Goal: Task Accomplishment & Management: Manage account settings

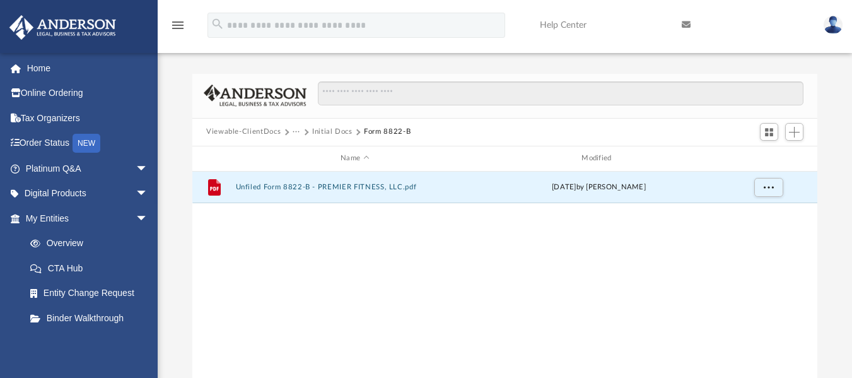
scroll to position [277, 616]
click at [247, 131] on button "Viewable-ClientDocs" at bounding box center [243, 131] width 74 height 11
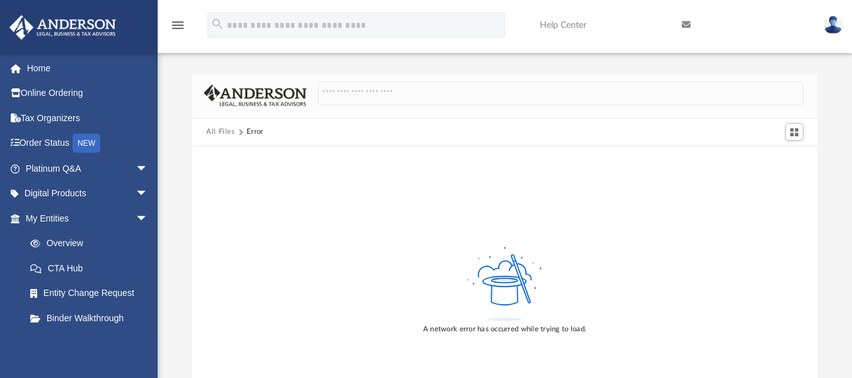
click at [214, 129] on button "All Files" at bounding box center [220, 131] width 29 height 11
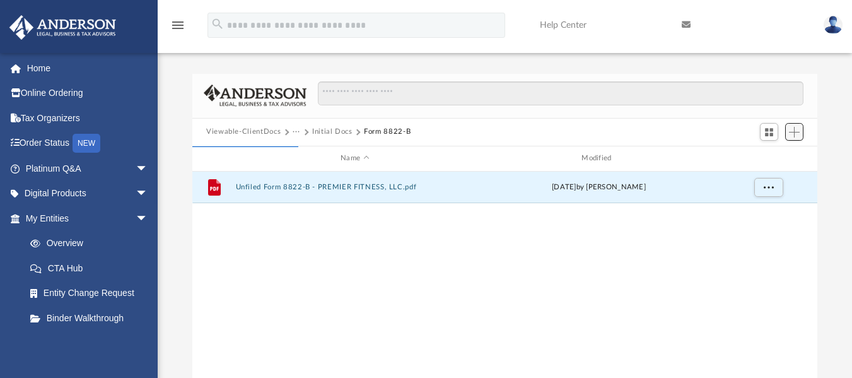
click at [798, 131] on span "Add" at bounding box center [794, 132] width 11 height 11
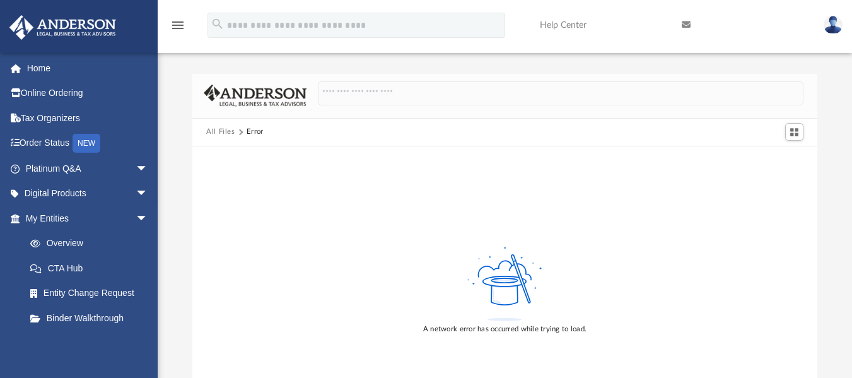
click at [221, 134] on button "All Files" at bounding box center [220, 131] width 29 height 11
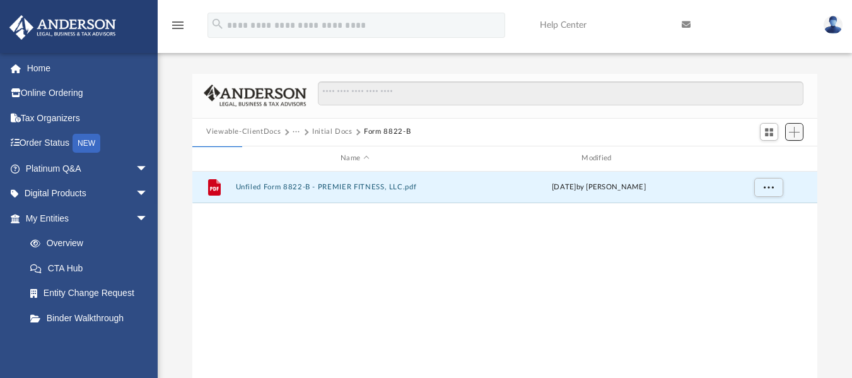
click at [799, 134] on span "Add" at bounding box center [794, 132] width 11 height 11
click at [774, 158] on li "Upload" at bounding box center [776, 157] width 40 height 13
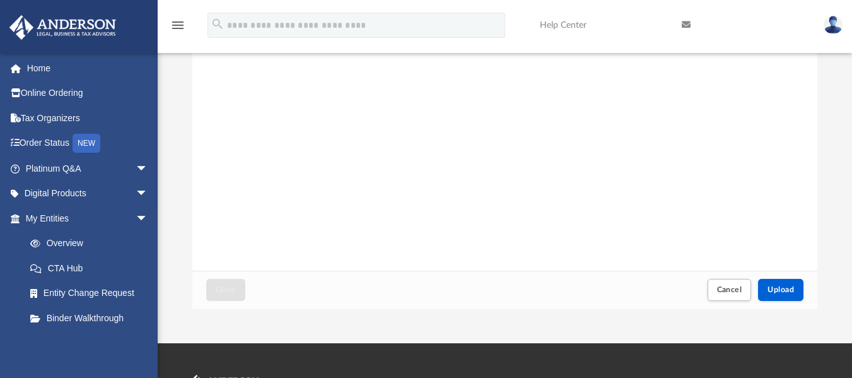
scroll to position [314, 0]
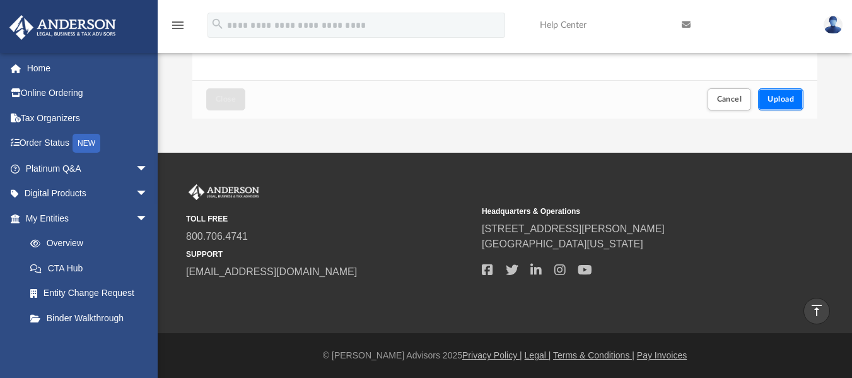
click at [781, 103] on button "Upload" at bounding box center [780, 99] width 45 height 22
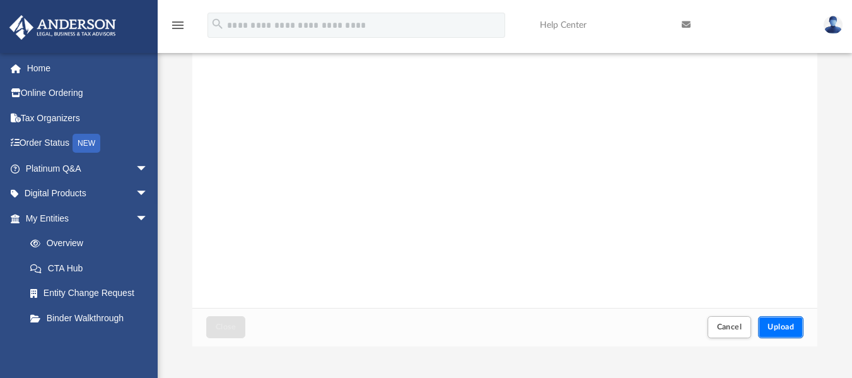
scroll to position [0, 0]
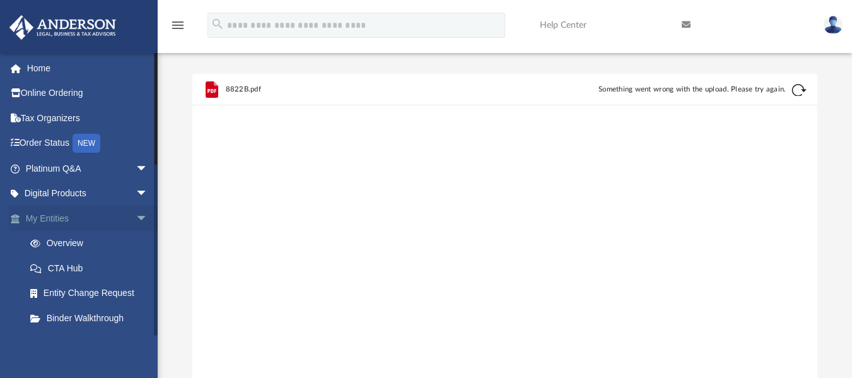
click at [136, 215] on span "arrow_drop_down" at bounding box center [148, 219] width 25 height 26
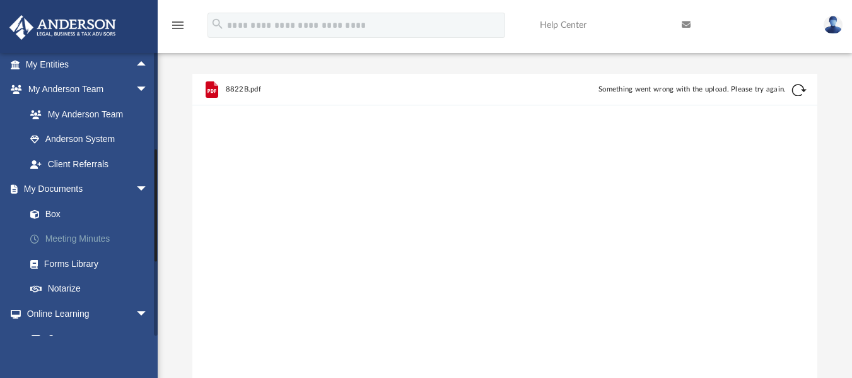
scroll to position [146, 0]
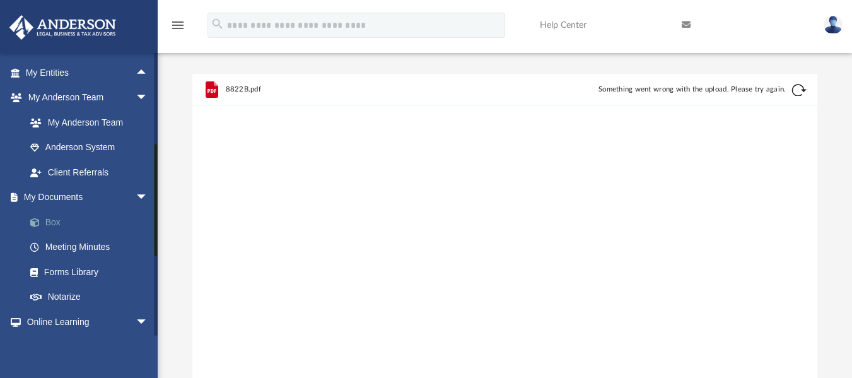
click at [62, 225] on link "Box" at bounding box center [92, 221] width 149 height 25
click at [61, 223] on link "Box" at bounding box center [92, 221] width 149 height 25
click at [54, 223] on link "Box" at bounding box center [92, 221] width 149 height 25
click at [45, 196] on link "My Documents arrow_drop_down" at bounding box center [88, 197] width 158 height 25
click at [136, 198] on span "arrow_drop_down" at bounding box center [148, 198] width 25 height 26
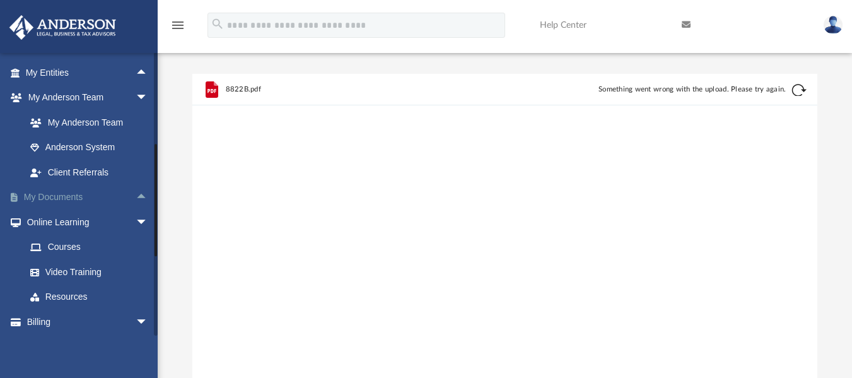
click at [136, 194] on span "arrow_drop_up" at bounding box center [148, 198] width 25 height 26
click at [53, 219] on link "Box" at bounding box center [92, 221] width 149 height 25
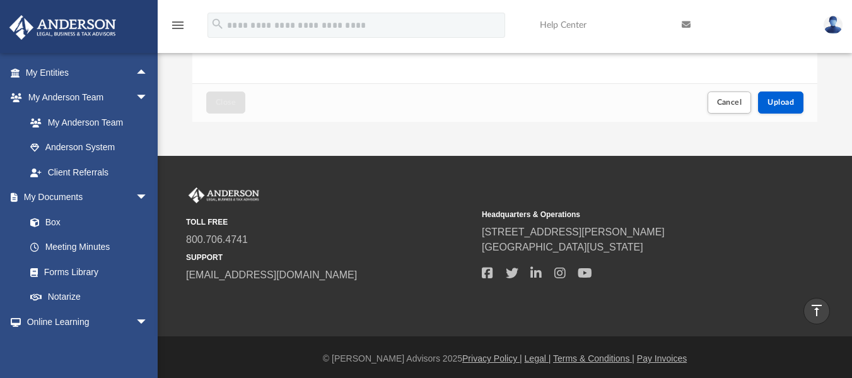
scroll to position [314, 0]
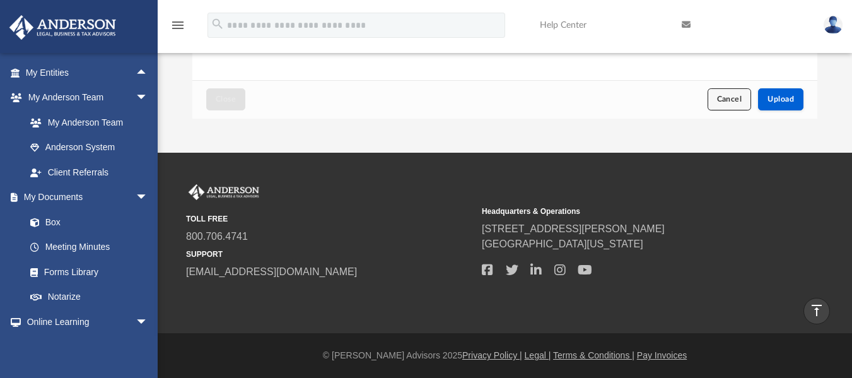
click at [722, 105] on button "Cancel" at bounding box center [730, 99] width 44 height 22
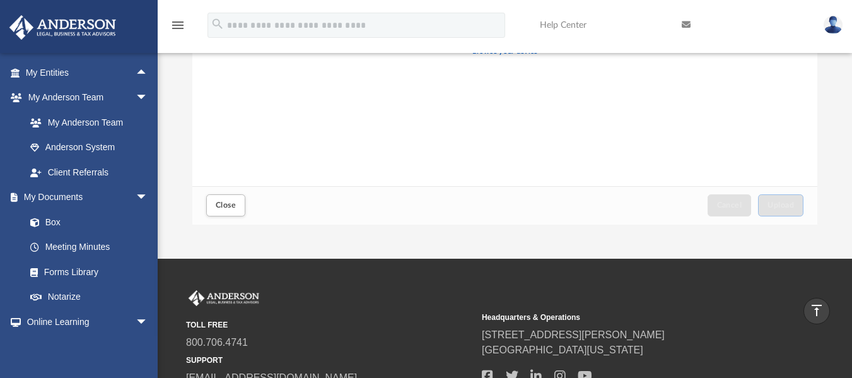
scroll to position [188, 0]
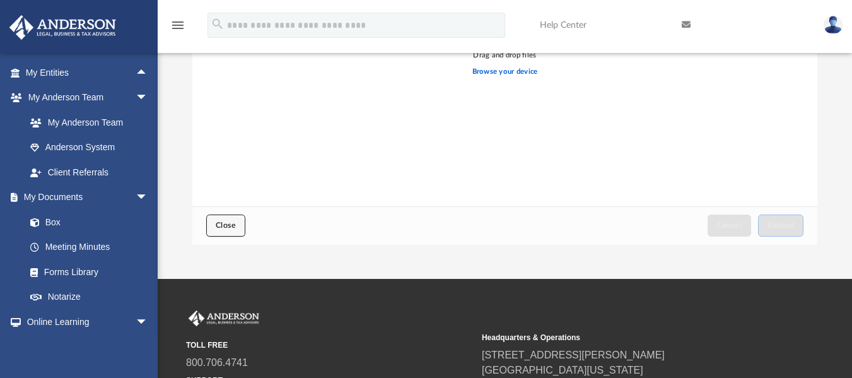
click at [225, 226] on span "Close" at bounding box center [226, 225] width 20 height 8
click at [225, 221] on button "Close" at bounding box center [225, 225] width 39 height 22
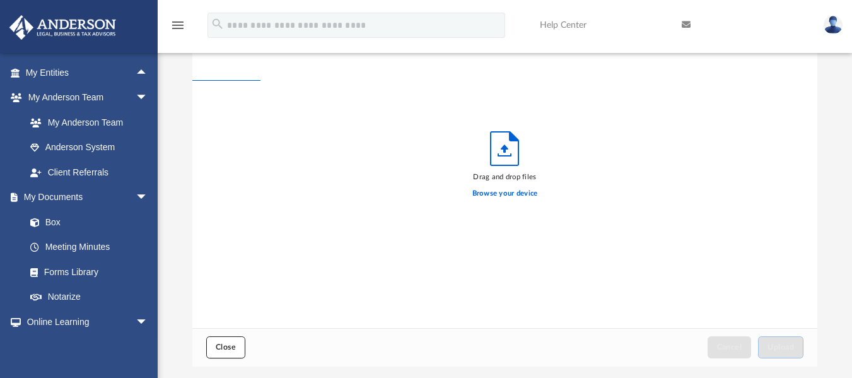
scroll to position [0, 0]
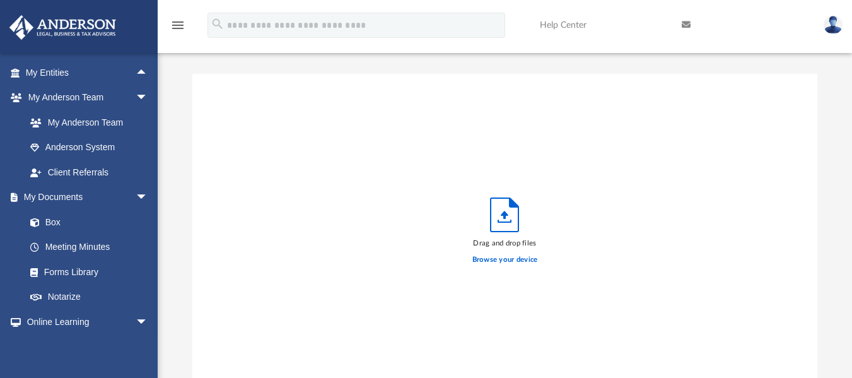
click at [834, 27] on img at bounding box center [833, 25] width 19 height 18
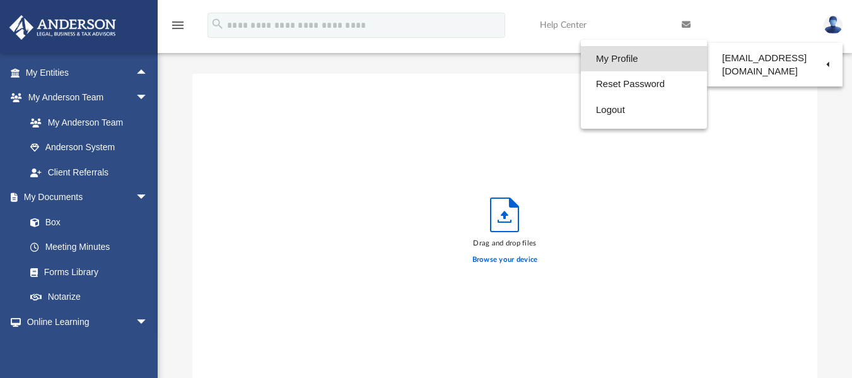
click at [602, 62] on link "My Profile" at bounding box center [644, 59] width 126 height 26
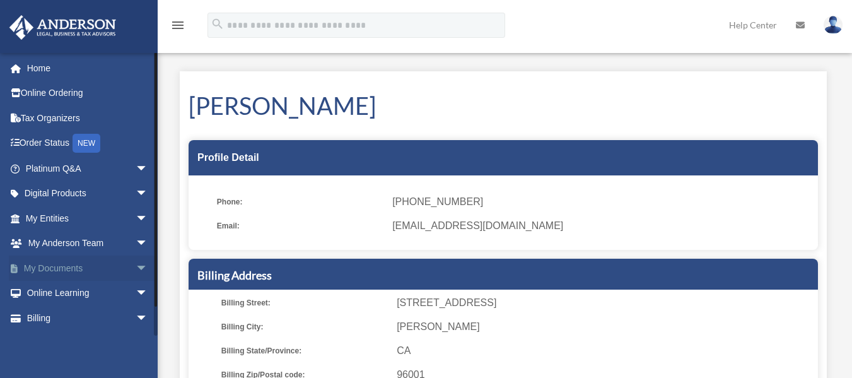
click at [136, 265] on span "arrow_drop_down" at bounding box center [148, 268] width 25 height 26
click at [54, 295] on link "Box" at bounding box center [92, 293] width 149 height 25
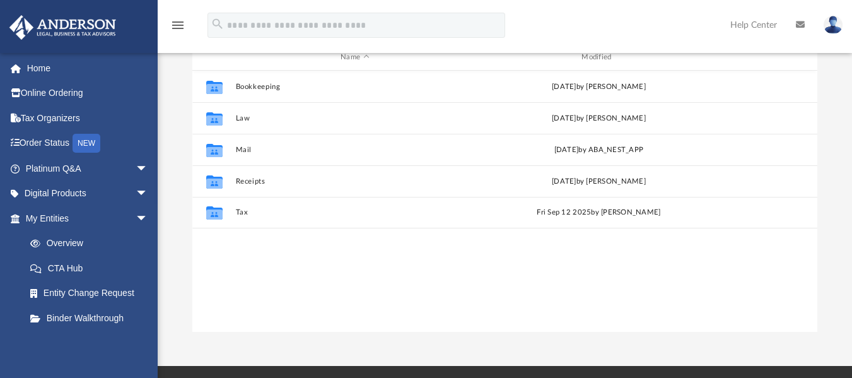
scroll to position [126, 0]
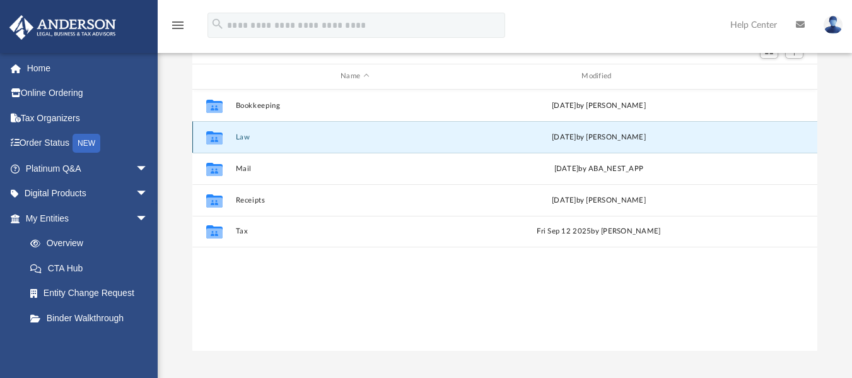
click at [244, 139] on button "Law" at bounding box center [355, 136] width 238 height 8
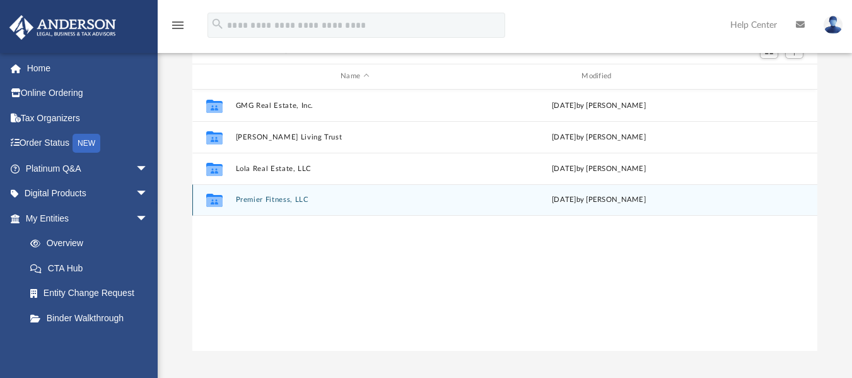
click at [245, 201] on button "Premier Fitness, LLC" at bounding box center [355, 200] width 238 height 8
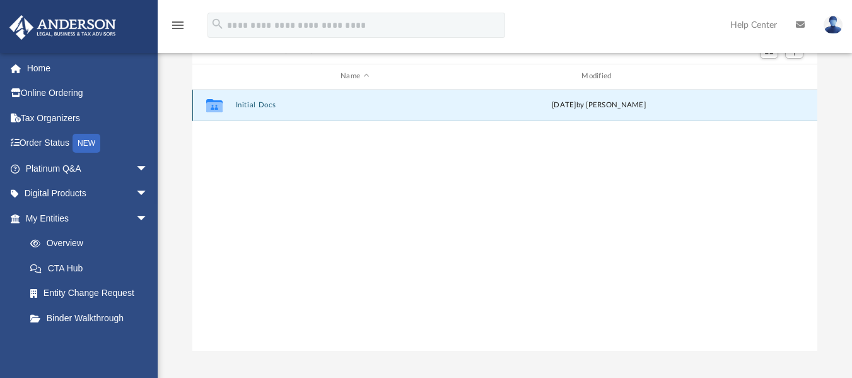
click at [260, 103] on button "Initial Docs" at bounding box center [355, 105] width 238 height 8
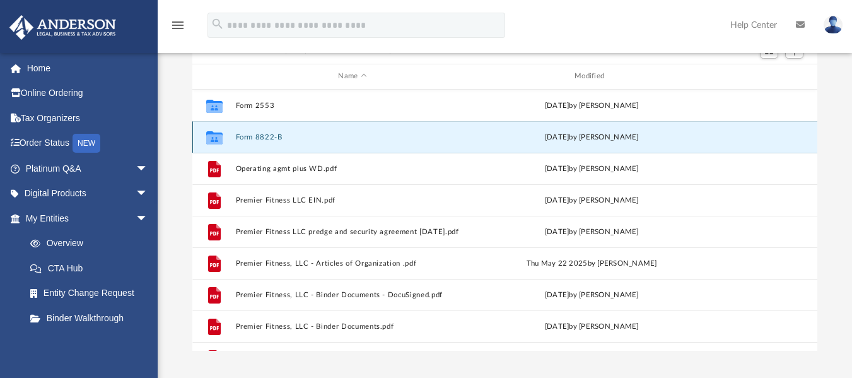
click at [271, 135] on button "Form 8822-B" at bounding box center [353, 136] width 234 height 8
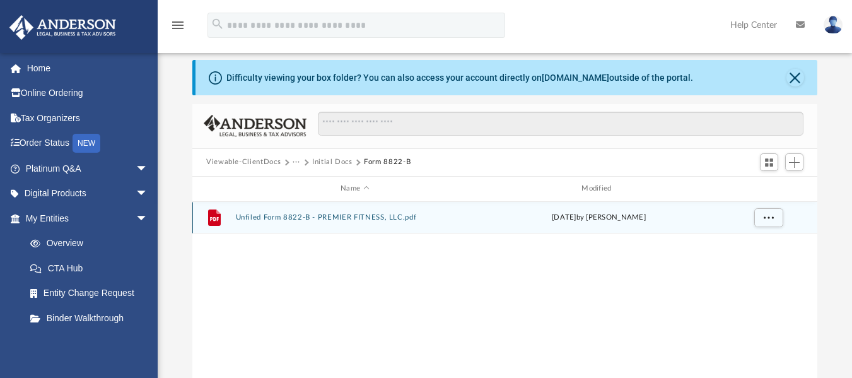
scroll to position [0, 0]
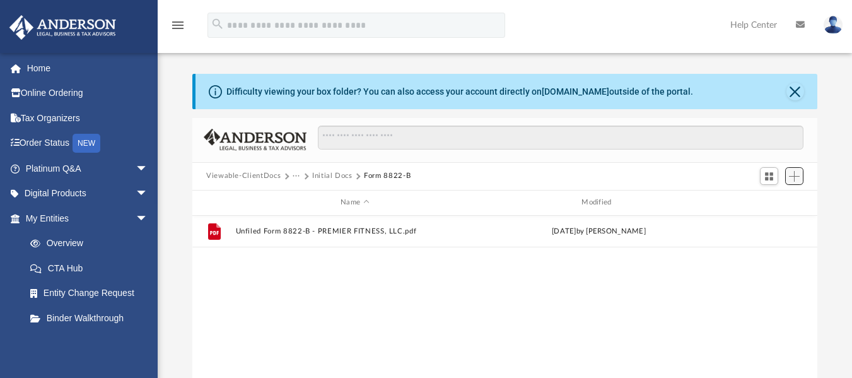
click at [797, 180] on span "Add" at bounding box center [794, 176] width 11 height 11
click at [775, 204] on li "Upload" at bounding box center [776, 201] width 40 height 13
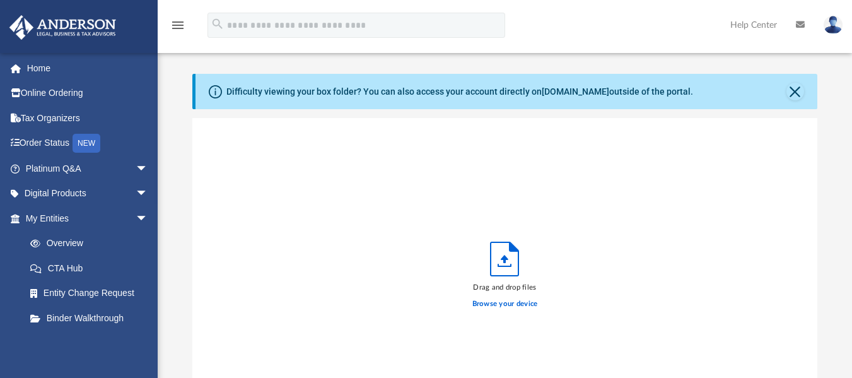
scroll to position [310, 616]
click at [495, 302] on label "Browse your device" at bounding box center [505, 303] width 66 height 11
click at [0, 0] on input "Browse your device" at bounding box center [0, 0] width 0 height 0
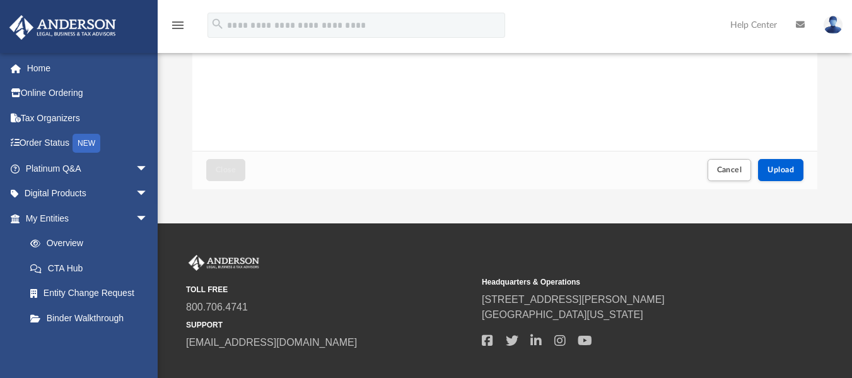
scroll to position [315, 0]
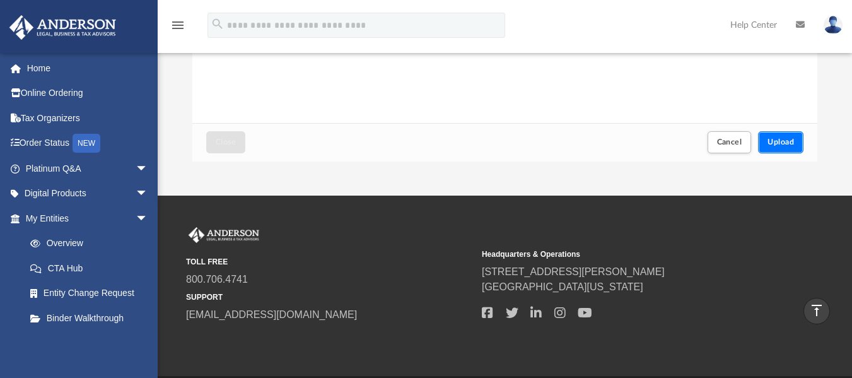
click at [787, 141] on span "Upload" at bounding box center [780, 142] width 26 height 8
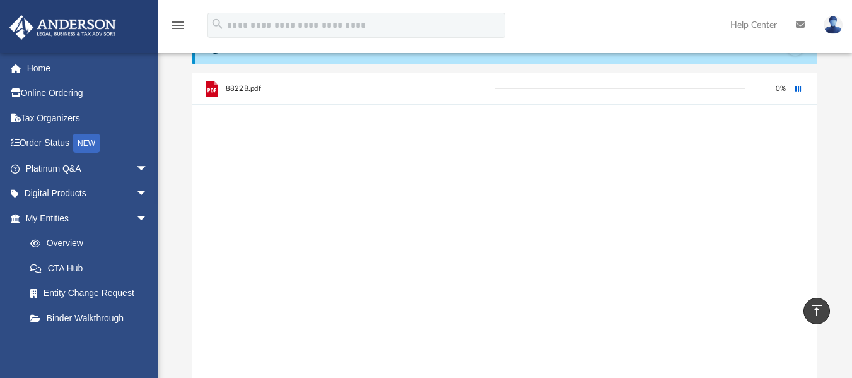
scroll to position [0, 0]
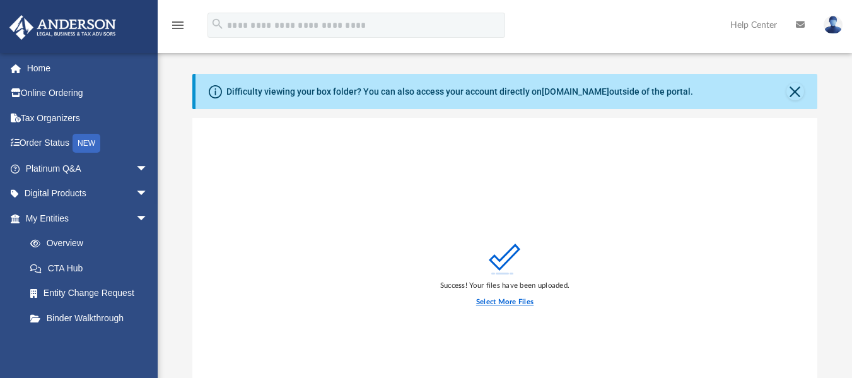
click at [515, 305] on label "Select More Files" at bounding box center [504, 301] width 57 height 11
click at [0, 0] on input "Select More Files" at bounding box center [0, 0] width 0 height 0
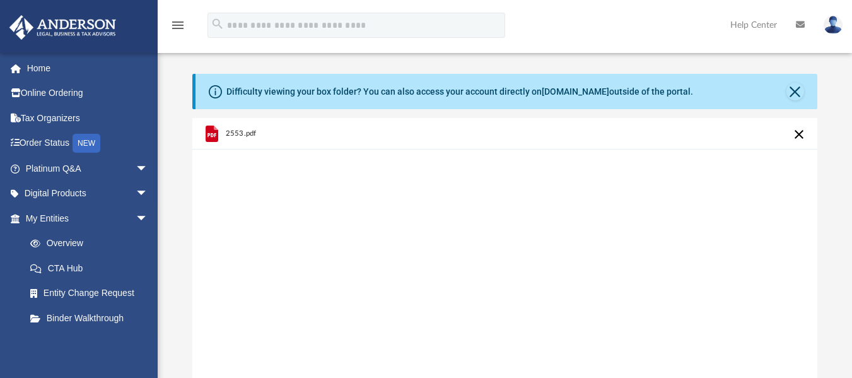
click at [798, 137] on button "Cancel this upload" at bounding box center [798, 134] width 15 height 15
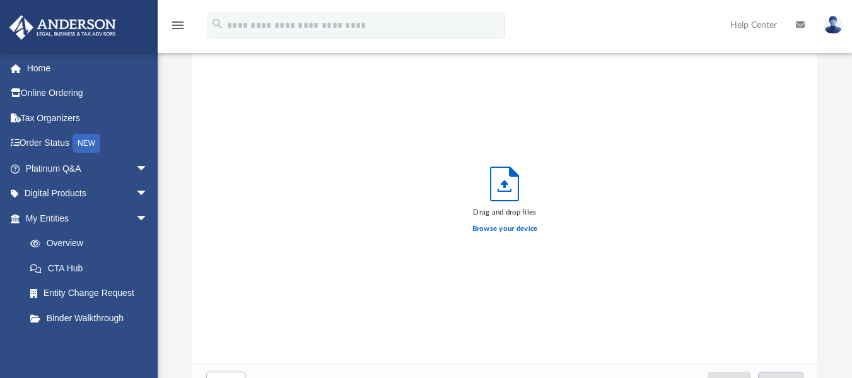
scroll to position [315, 0]
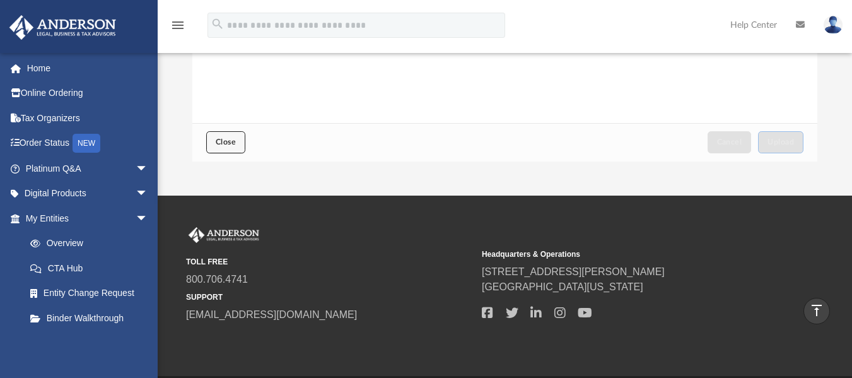
click at [219, 144] on span "Close" at bounding box center [226, 142] width 20 height 8
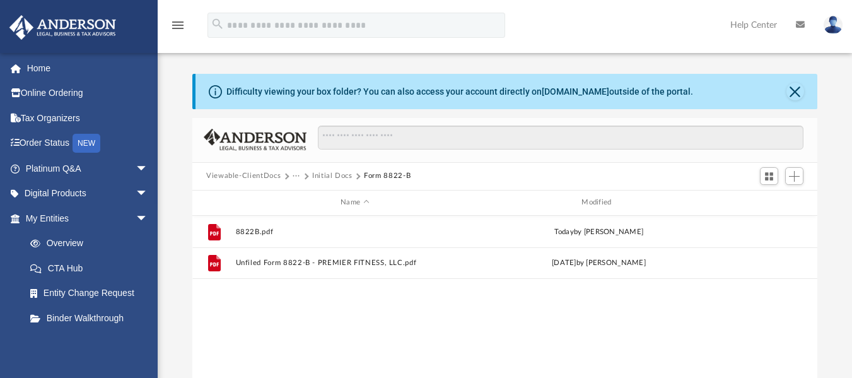
click at [317, 175] on button "Initial Docs" at bounding box center [332, 175] width 40 height 11
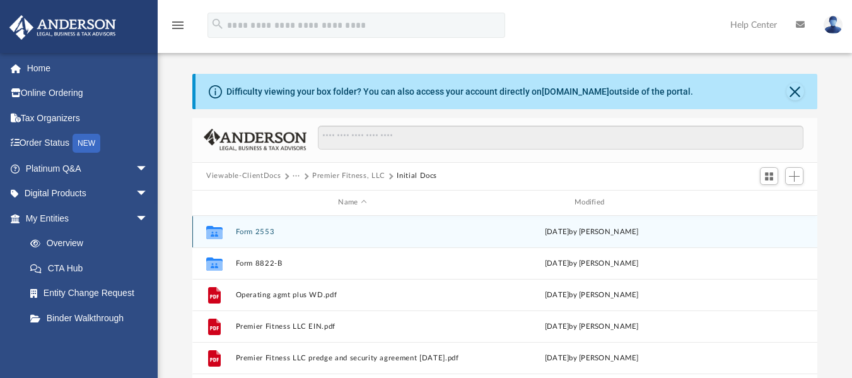
click at [278, 235] on button "Form 2553" at bounding box center [353, 231] width 234 height 8
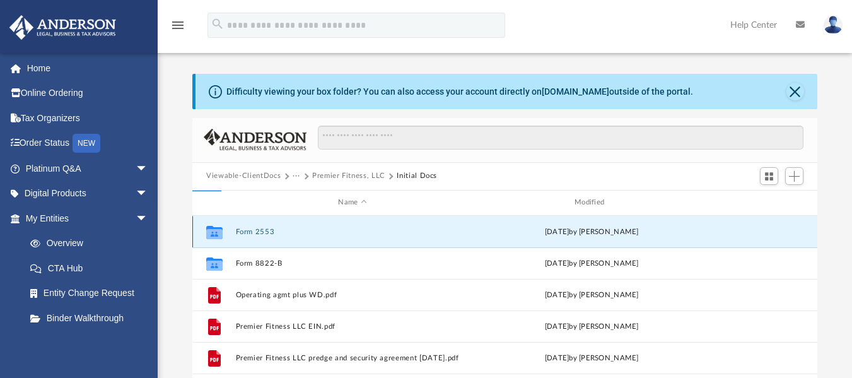
click at [257, 238] on div "Collaborated Folder Form 2553 yesterday by Laura Hundley" at bounding box center [504, 232] width 625 height 32
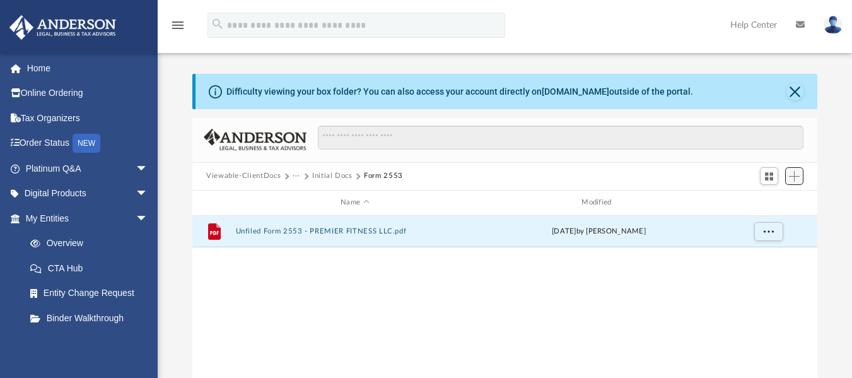
click at [791, 176] on span "Add" at bounding box center [794, 176] width 11 height 11
click at [765, 201] on li "Upload" at bounding box center [776, 201] width 40 height 13
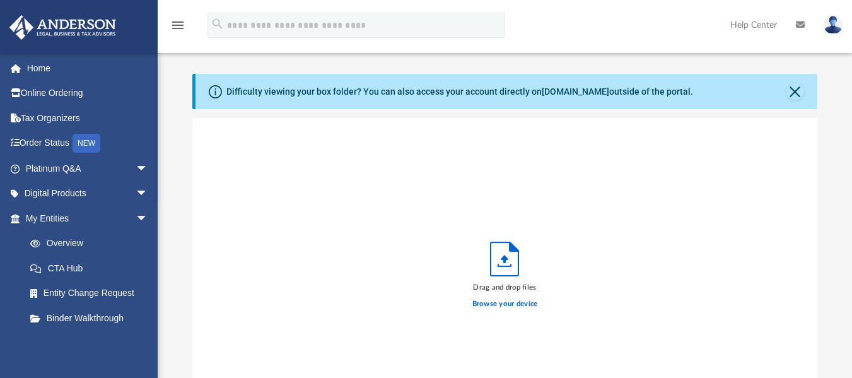
scroll to position [310, 616]
click at [500, 305] on label "Browse your device" at bounding box center [505, 303] width 66 height 11
click at [0, 0] on input "Browse your device" at bounding box center [0, 0] width 0 height 0
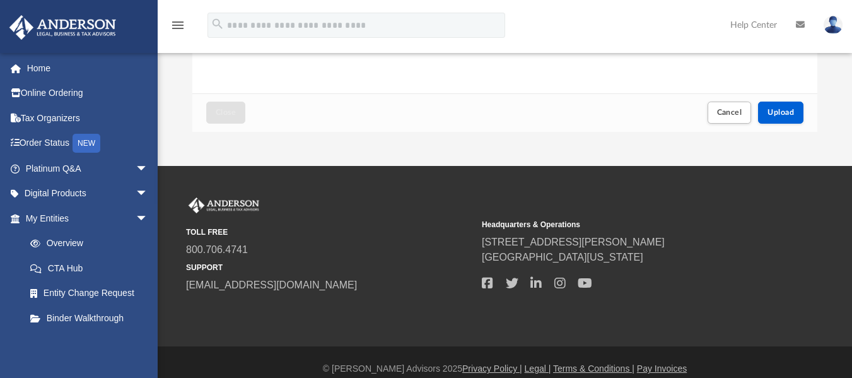
scroll to position [358, 0]
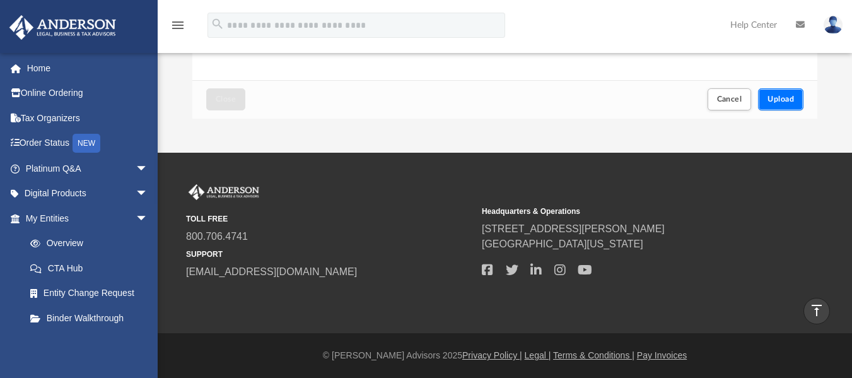
click at [769, 96] on span "Upload" at bounding box center [780, 99] width 26 height 8
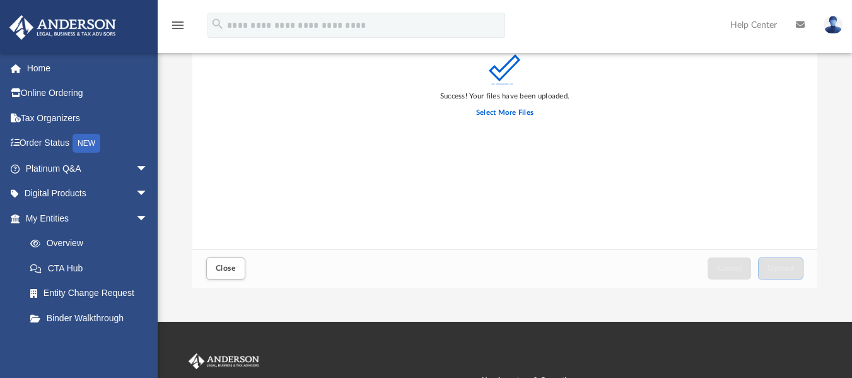
scroll to position [315, 0]
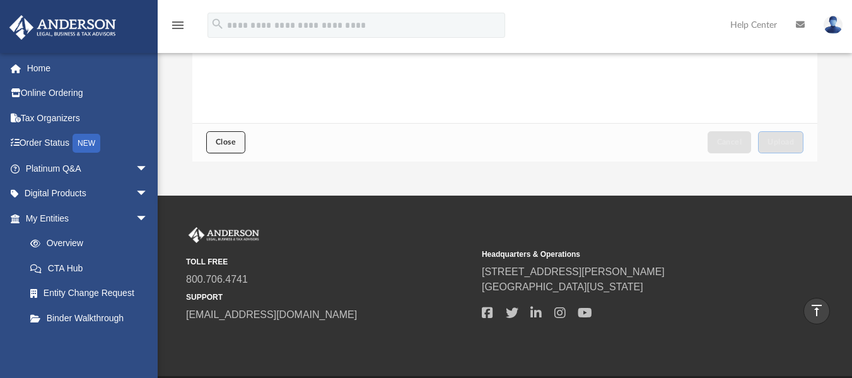
click at [226, 141] on span "Close" at bounding box center [226, 142] width 20 height 8
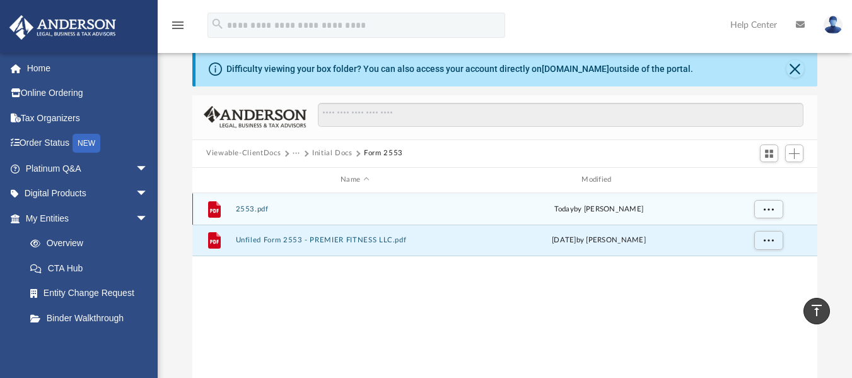
scroll to position [0, 0]
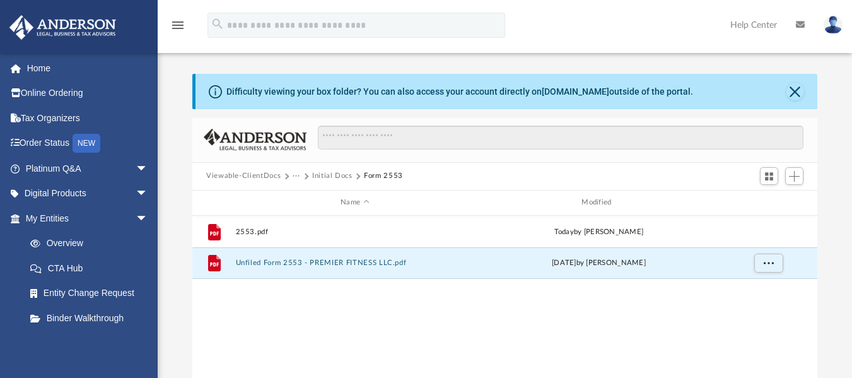
click at [829, 30] on img at bounding box center [833, 25] width 19 height 18
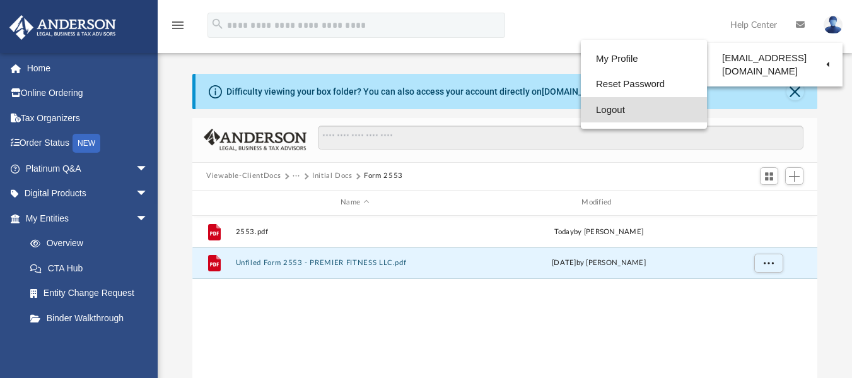
click at [597, 114] on link "Logout" at bounding box center [644, 110] width 126 height 26
